Goal: Task Accomplishment & Management: Manage account settings

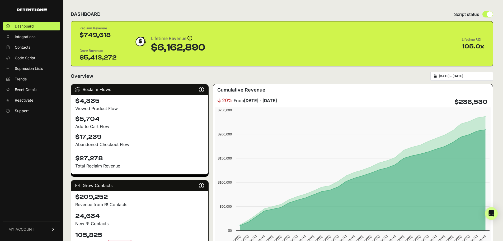
click at [49, 230] on link "MY ACCOUNT" at bounding box center [31, 229] width 57 height 16
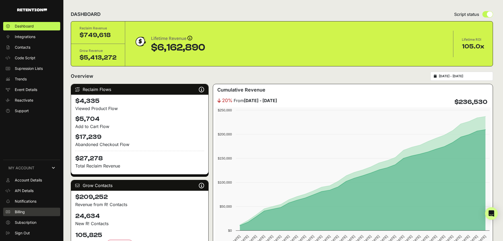
click at [27, 208] on link "Billing" at bounding box center [31, 211] width 57 height 8
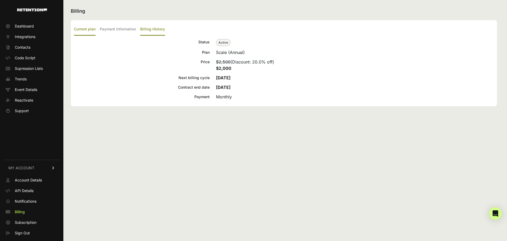
click at [160, 28] on label "Billing History" at bounding box center [152, 29] width 25 height 12
click at [0, 0] on input "Billing History" at bounding box center [0, 0] width 0 height 0
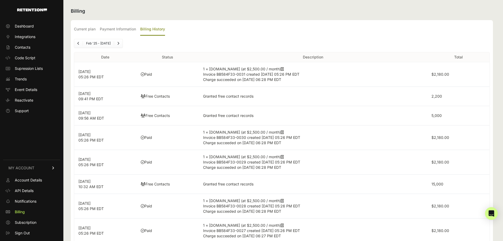
click at [302, 33] on ul "Current plan Payment Information Billing History" at bounding box center [282, 29] width 416 height 12
click at [108, 42] on li "Feb '25 - Aug '25" at bounding box center [98, 43] width 31 height 4
click at [146, 75] on td "Paid" at bounding box center [168, 74] width 62 height 25
click at [120, 31] on label "Payment Information" at bounding box center [118, 29] width 36 height 12
click at [0, 0] on input "Payment Information" at bounding box center [0, 0] width 0 height 0
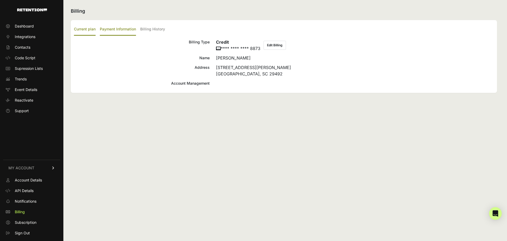
click at [87, 29] on label "Current plan" at bounding box center [85, 29] width 22 height 12
click at [0, 0] on input "Current plan" at bounding box center [0, 0] width 0 height 0
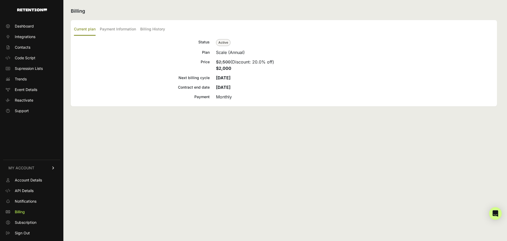
click at [43, 164] on link "MY ACCOUNT" at bounding box center [31, 168] width 57 height 16
drag, startPoint x: 53, startPoint y: 228, endPoint x: 63, endPoint y: 229, distance: 10.1
click at [53, 227] on icon at bounding box center [53, 229] width 3 height 4
click at [3, 160] on link "MY ACCOUNT" at bounding box center [31, 168] width 57 height 16
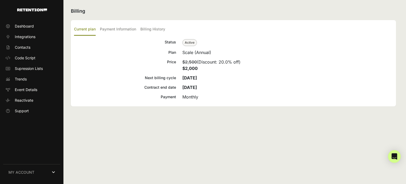
click at [203, 82] on div "Status Active Plan Scale (Annual) Price $2,500 (Discount: 20.0% off) $2,000 Nex…" at bounding box center [233, 69] width 319 height 61
click at [151, 30] on label "Billing History" at bounding box center [152, 29] width 25 height 12
click at [0, 0] on input "Billing History" at bounding box center [0, 0] width 0 height 0
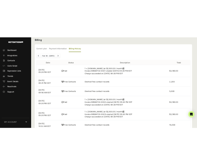
scroll to position [6, 0]
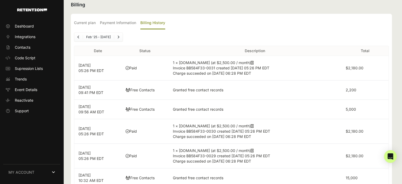
click at [251, 62] on icon at bounding box center [252, 63] width 3 height 4
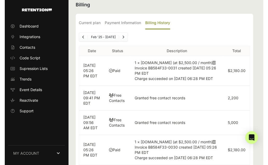
scroll to position [0, 0]
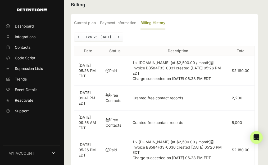
click at [48, 156] on link "MY ACCOUNT" at bounding box center [31, 153] width 57 height 16
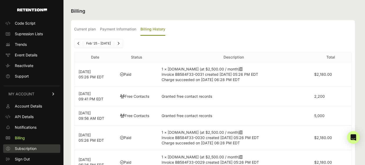
scroll to position [33, 0]
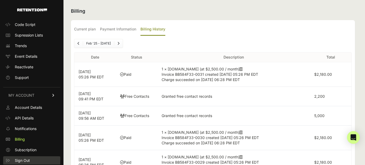
click at [23, 160] on span "Sign Out" at bounding box center [22, 159] width 15 height 5
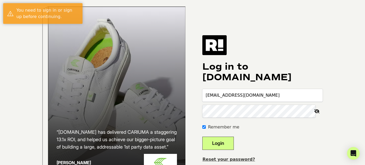
click at [241, 101] on input "cpolachi+2@maxwoodfurniture.com" at bounding box center [262, 95] width 120 height 13
type input "cpolachi+1@maxwoodfurniture.com"
click at [229, 146] on button "Login" at bounding box center [217, 142] width 31 height 13
